Goal: Find specific page/section: Find specific page/section

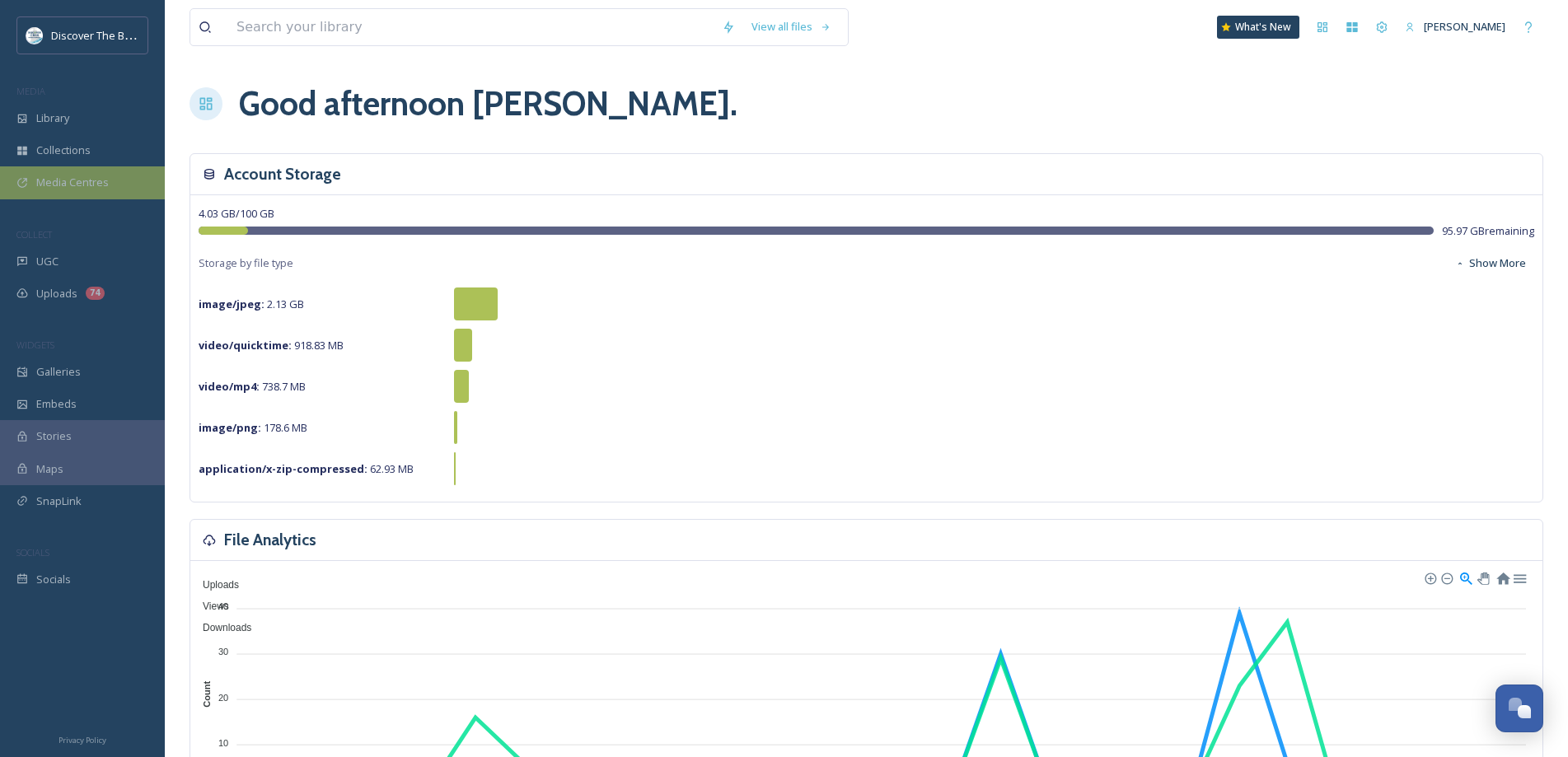
click at [126, 177] on div "Media Centres" at bounding box center [83, 182] width 165 height 32
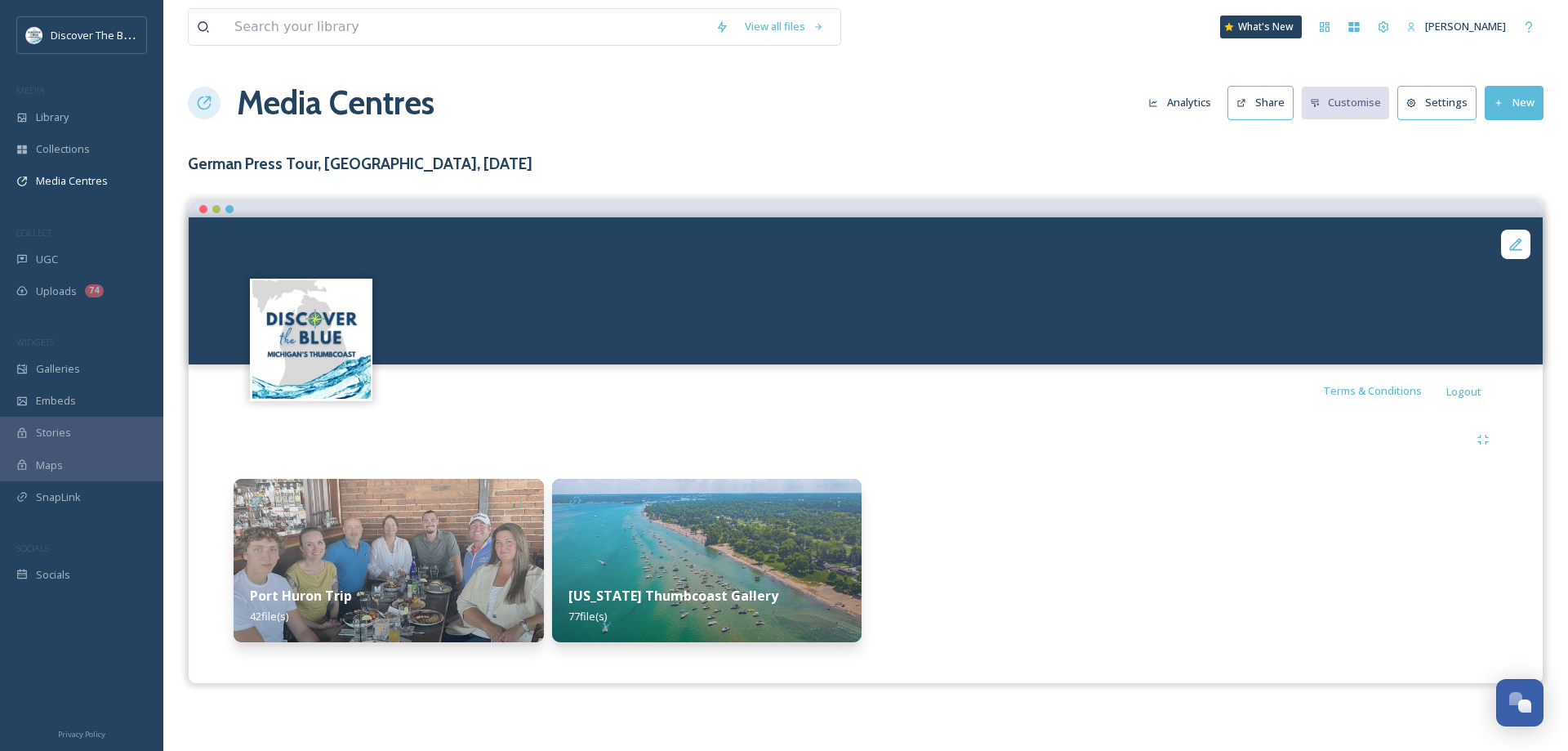
click at [1193, 102] on button "Analytics" at bounding box center [1179, 102] width 79 height 32
